Goal: Find specific page/section: Find specific page/section

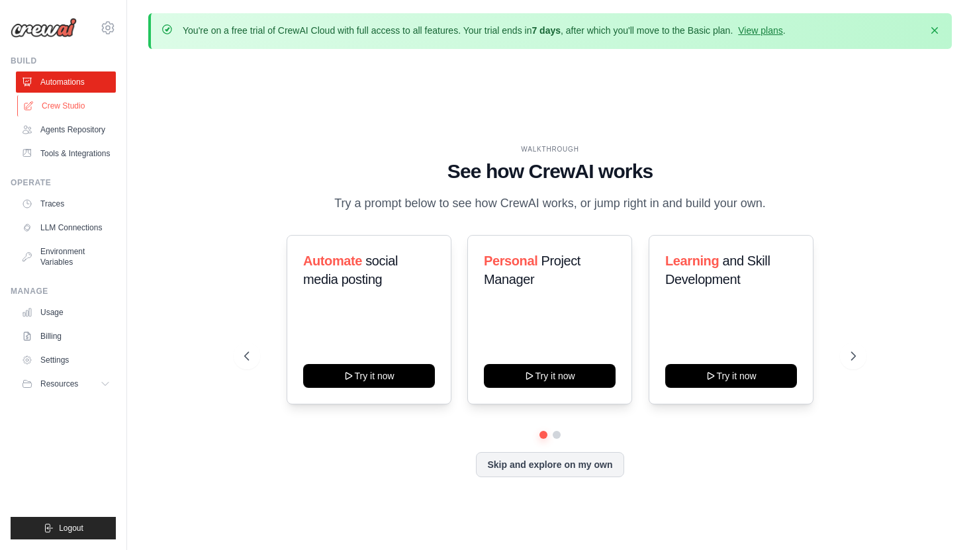
click at [56, 104] on link "Crew Studio" at bounding box center [67, 105] width 100 height 21
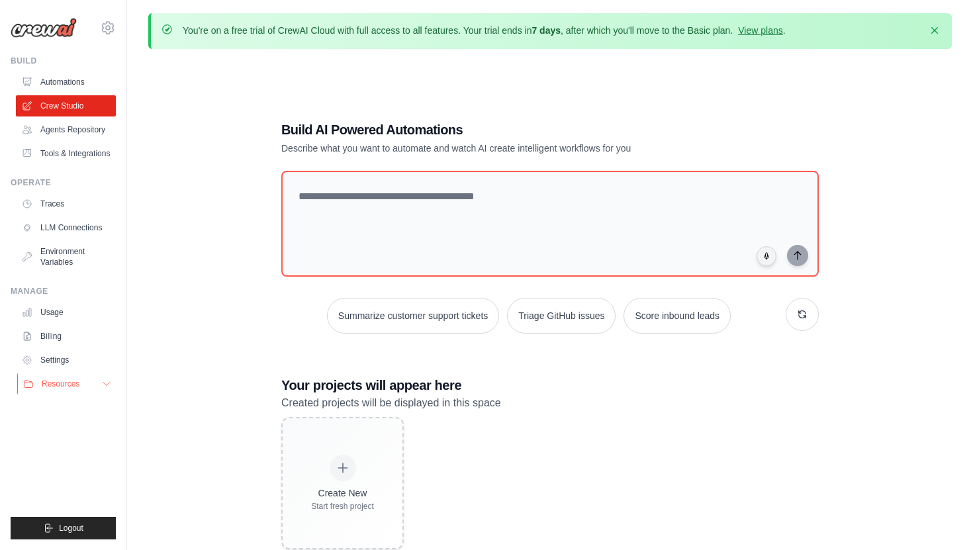
click at [78, 375] on button "Resources" at bounding box center [67, 383] width 100 height 21
